Goal: Information Seeking & Learning: Find specific fact

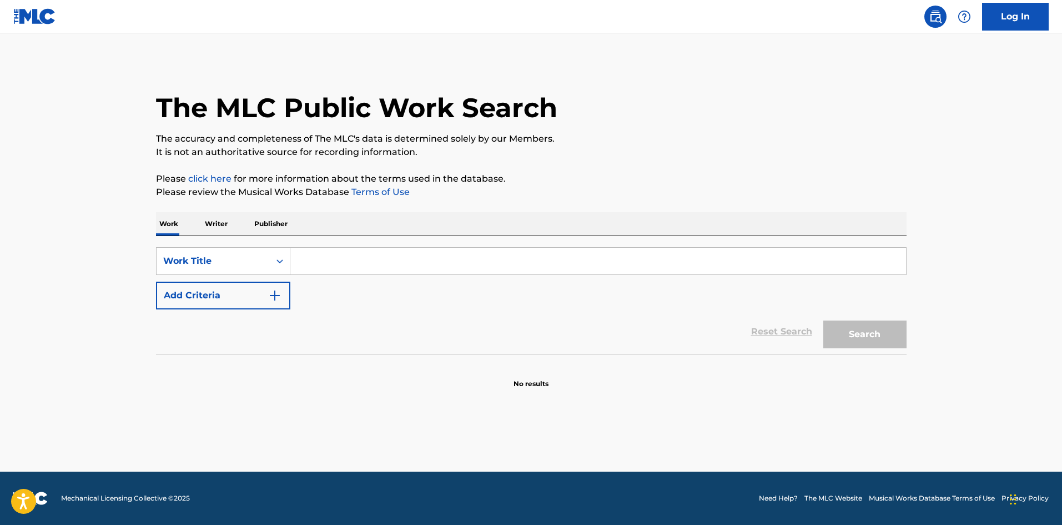
click at [354, 244] on div "SearchWithCriteria7435fbdf-2206-4d26-b0ea-d09a709b3365 Work Title Add Criteria …" at bounding box center [531, 295] width 751 height 118
click at [357, 258] on input "Search Form" at bounding box center [598, 261] width 616 height 27
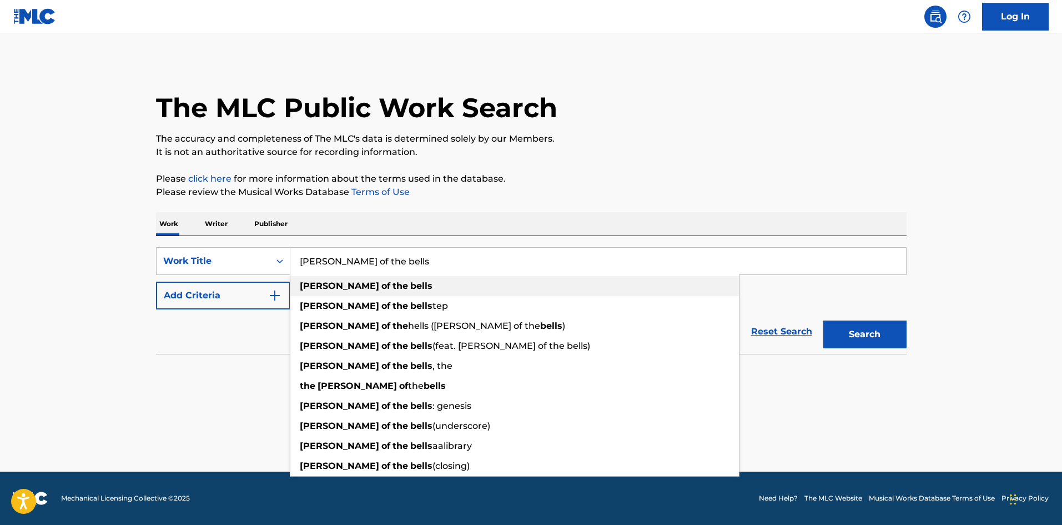
type input "[PERSON_NAME] of the bells"
click at [378, 284] on div "[PERSON_NAME] of the bells" at bounding box center [514, 286] width 449 height 20
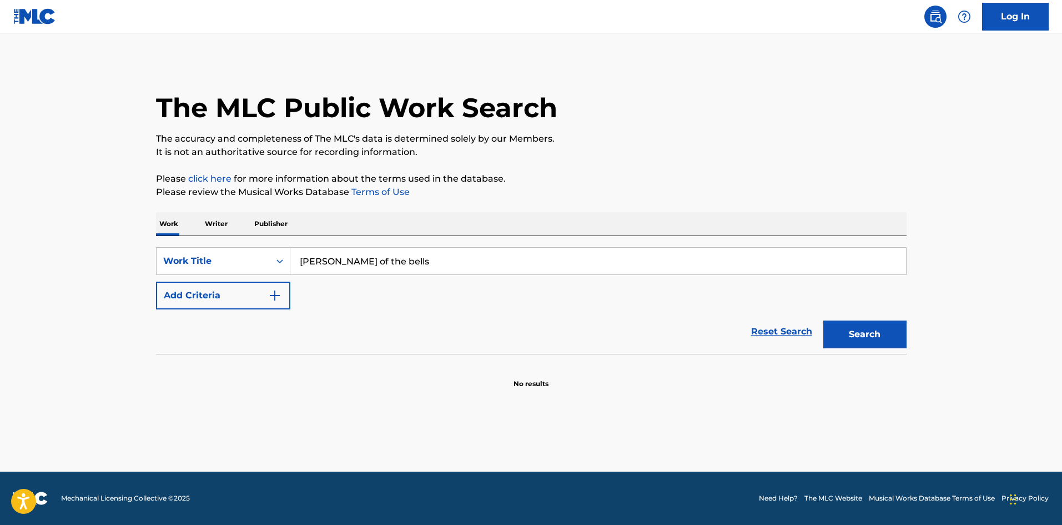
click at [204, 299] on button "Add Criteria" at bounding box center [223, 296] width 134 height 28
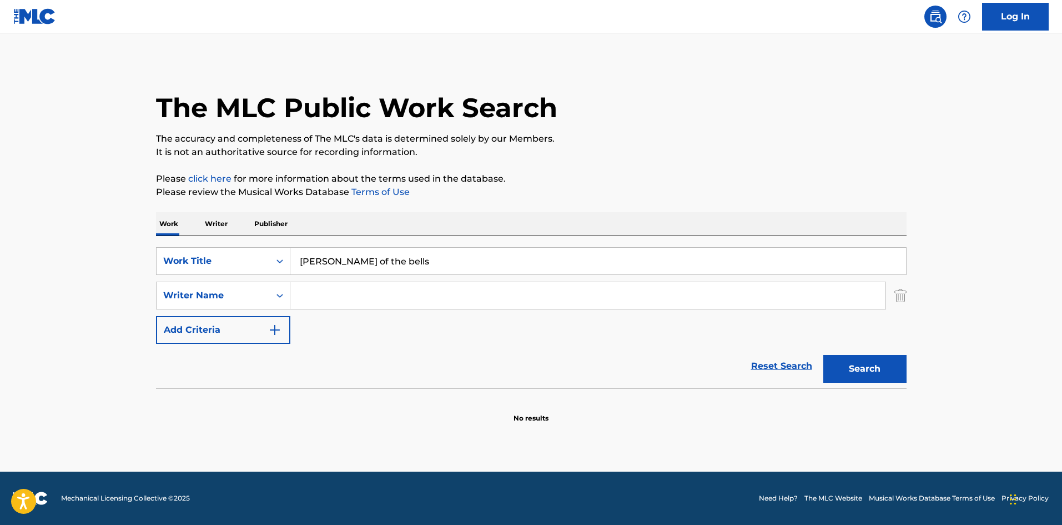
click at [355, 298] on input "Search Form" at bounding box center [587, 295] width 595 height 27
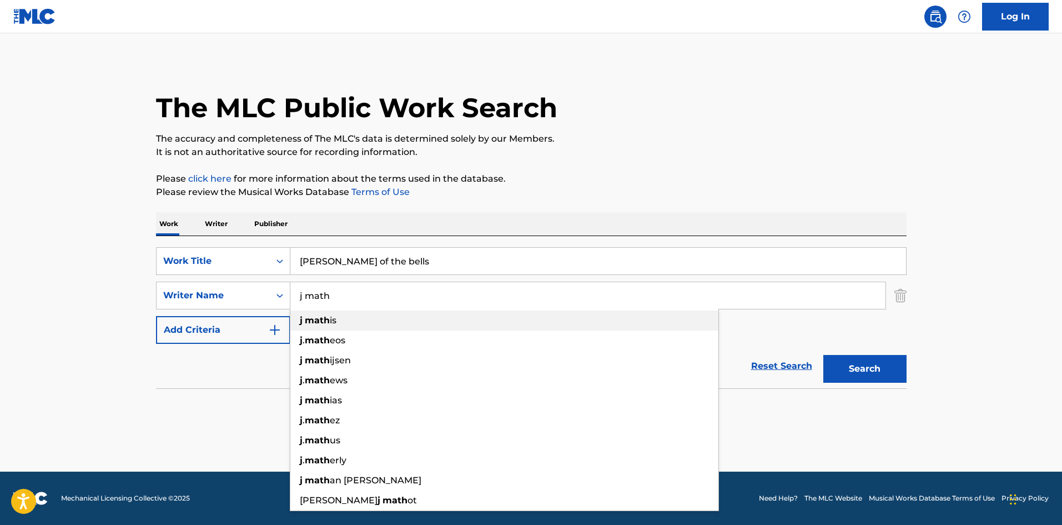
click at [357, 315] on div "j math is" at bounding box center [504, 320] width 428 height 20
type input "[PERSON_NAME]"
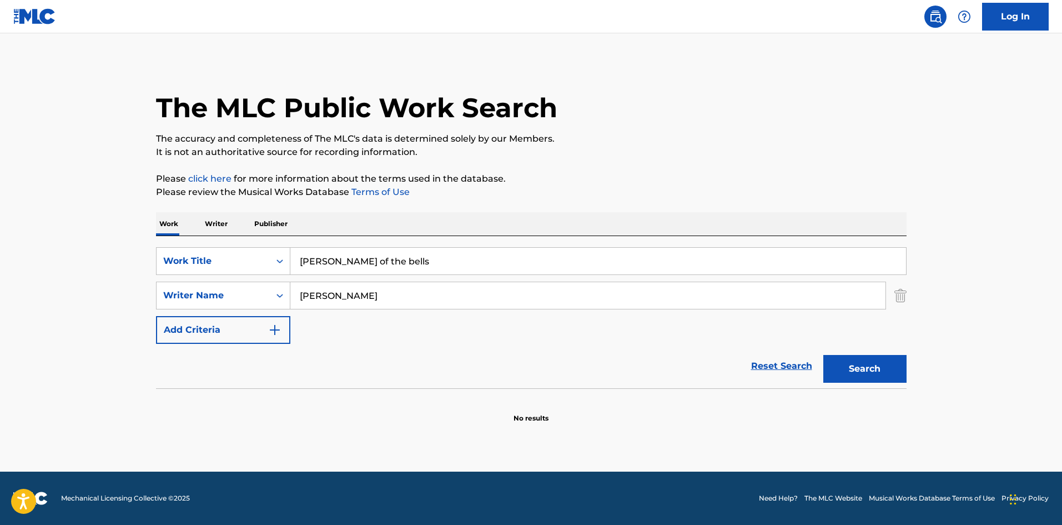
click at [826, 370] on button "Search" at bounding box center [865, 369] width 83 height 28
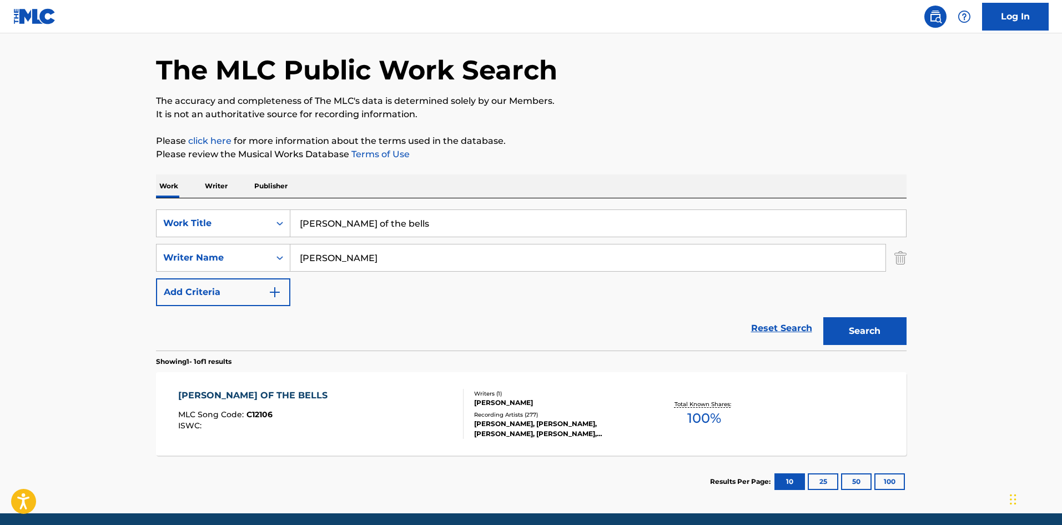
scroll to position [56, 0]
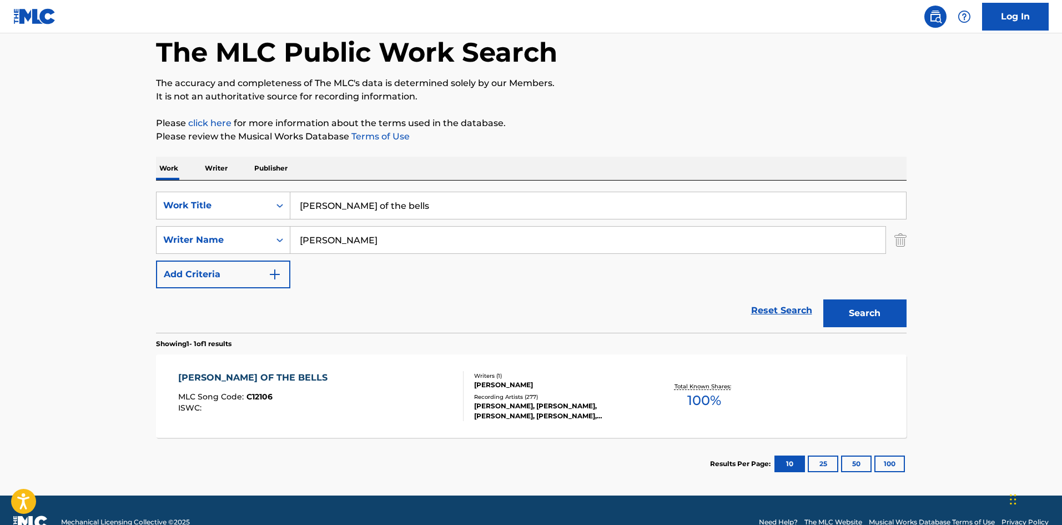
click at [546, 401] on div "[PERSON_NAME], [PERSON_NAME], [PERSON_NAME], [PERSON_NAME], [PERSON_NAME]" at bounding box center [558, 411] width 168 height 20
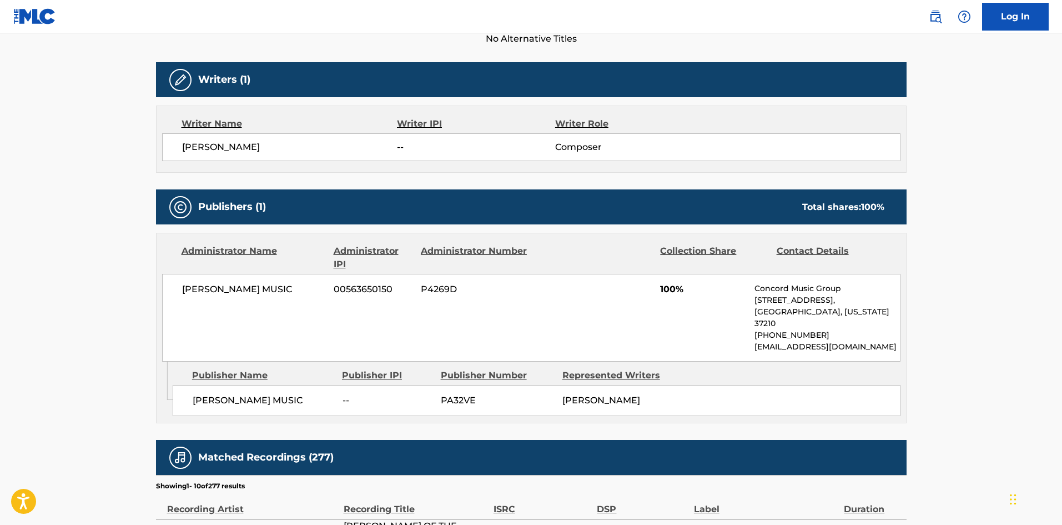
scroll to position [333, 0]
